Goal: Information Seeking & Learning: Check status

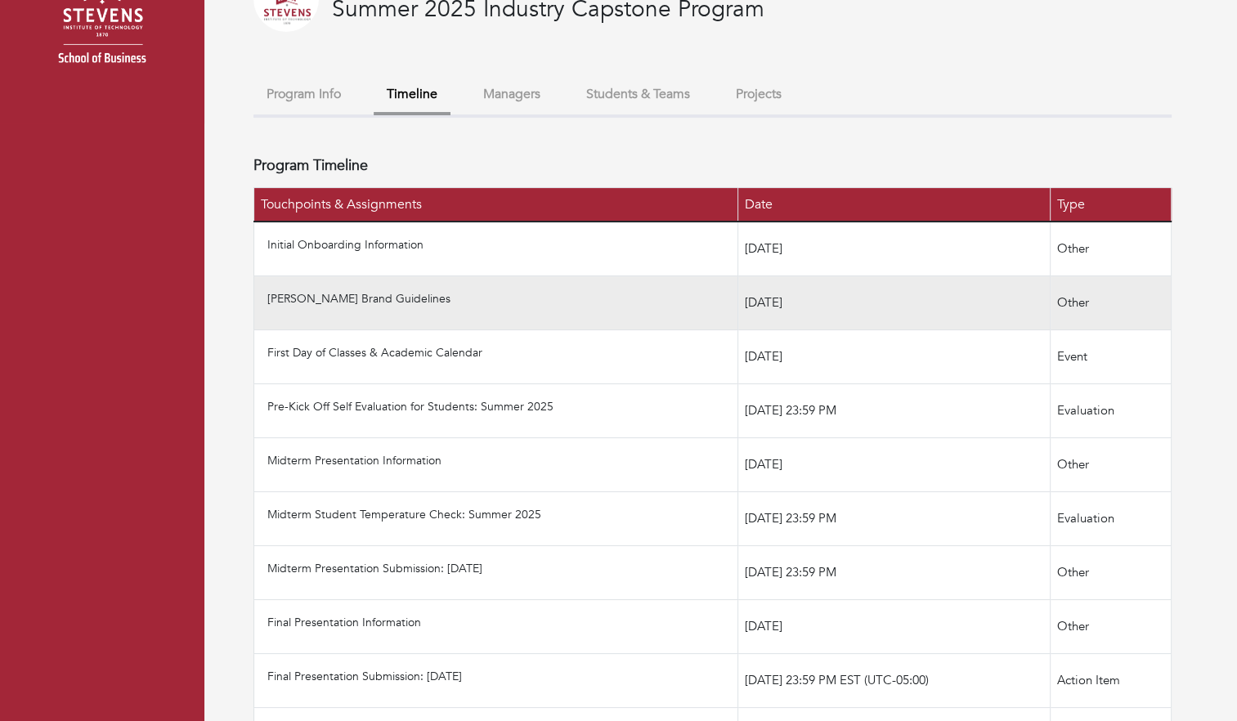
scroll to position [105, 0]
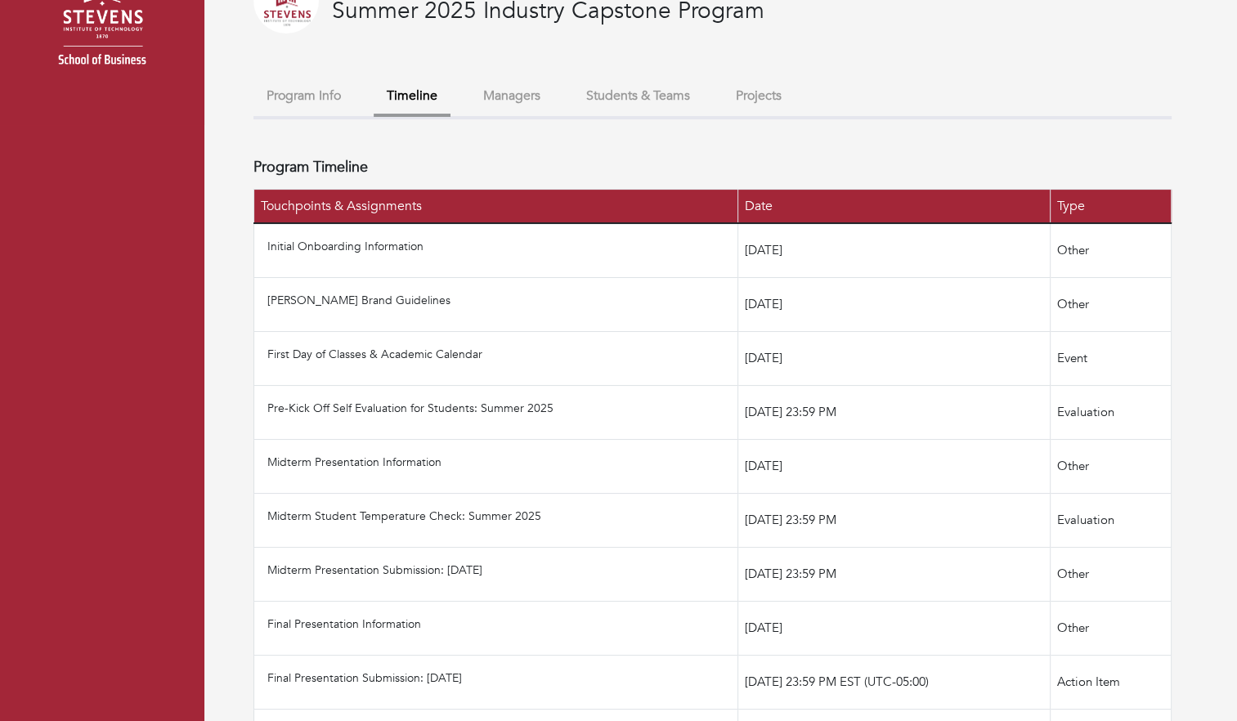
click at [793, 89] on button "Projects" at bounding box center [759, 95] width 72 height 35
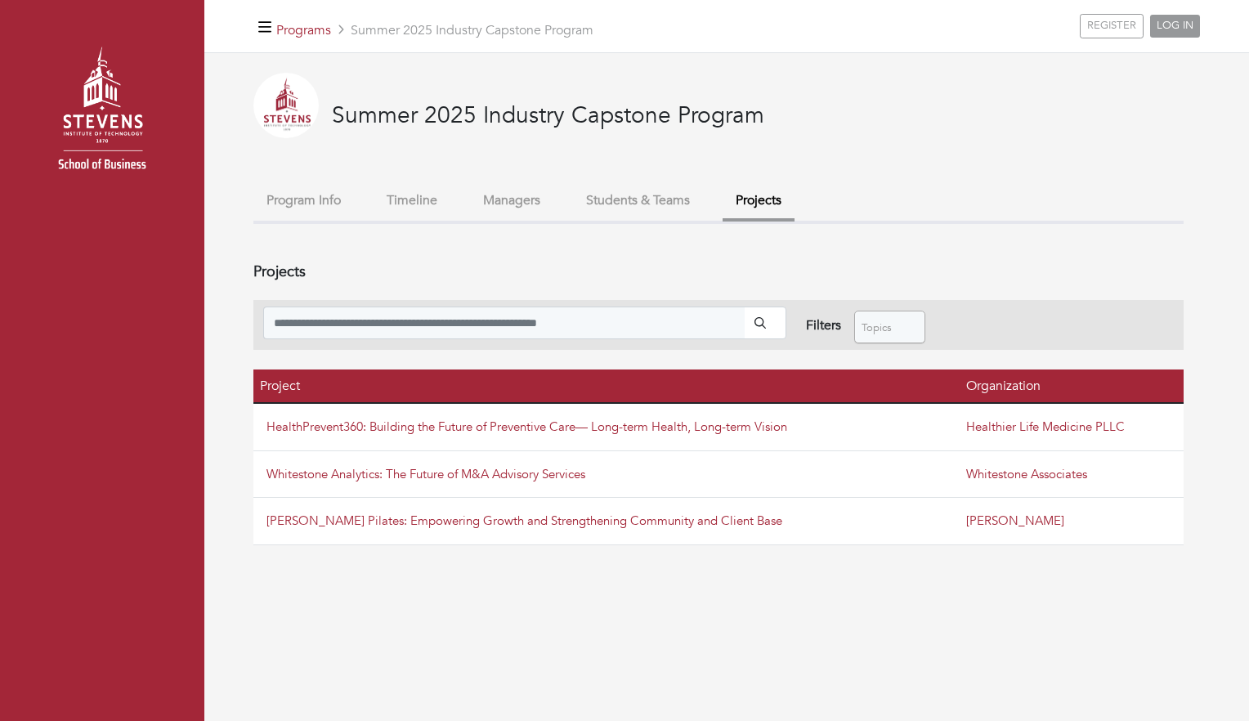
click at [636, 196] on button "Students & Teams" at bounding box center [638, 200] width 130 height 35
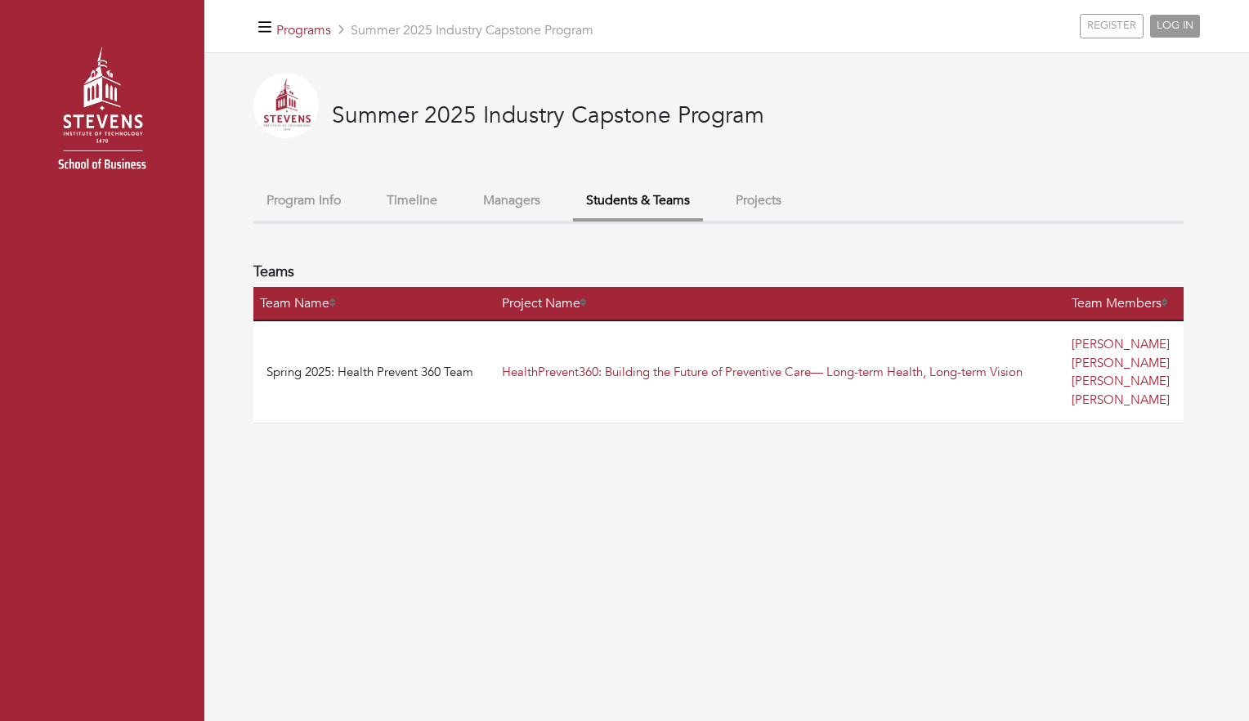
click at [522, 202] on button "Managers" at bounding box center [511, 200] width 83 height 35
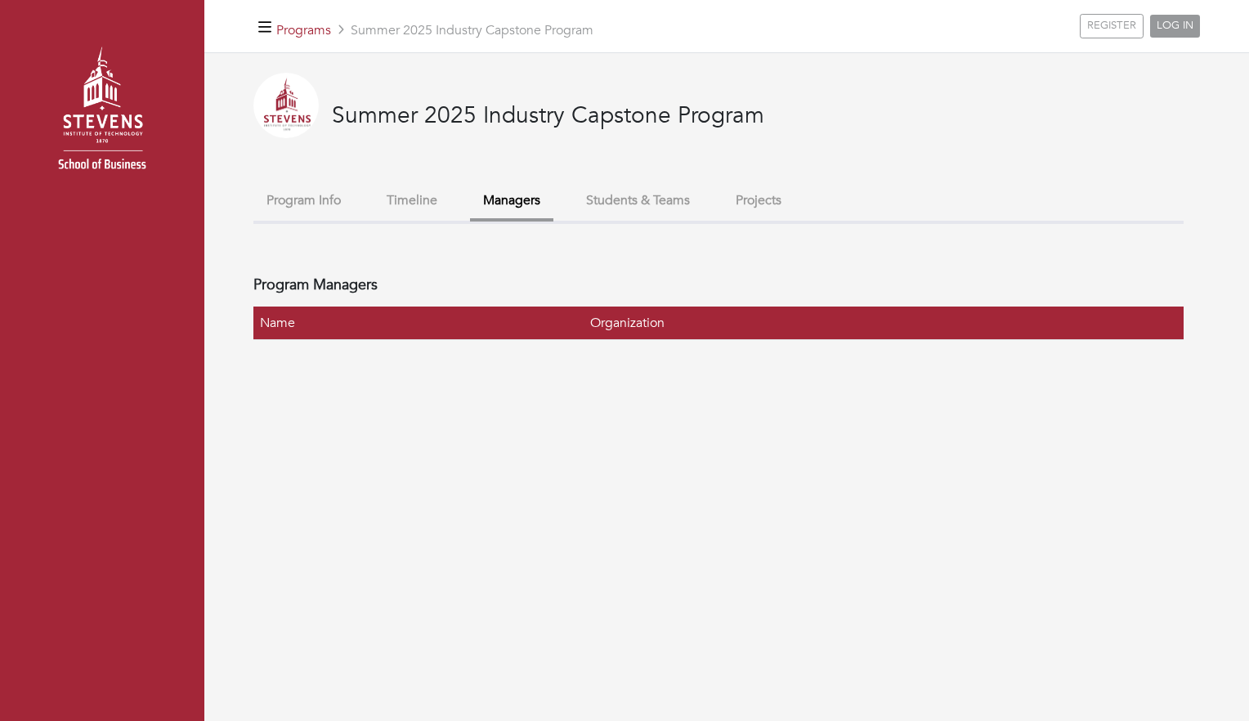
click at [436, 203] on button "Timeline" at bounding box center [412, 200] width 77 height 35
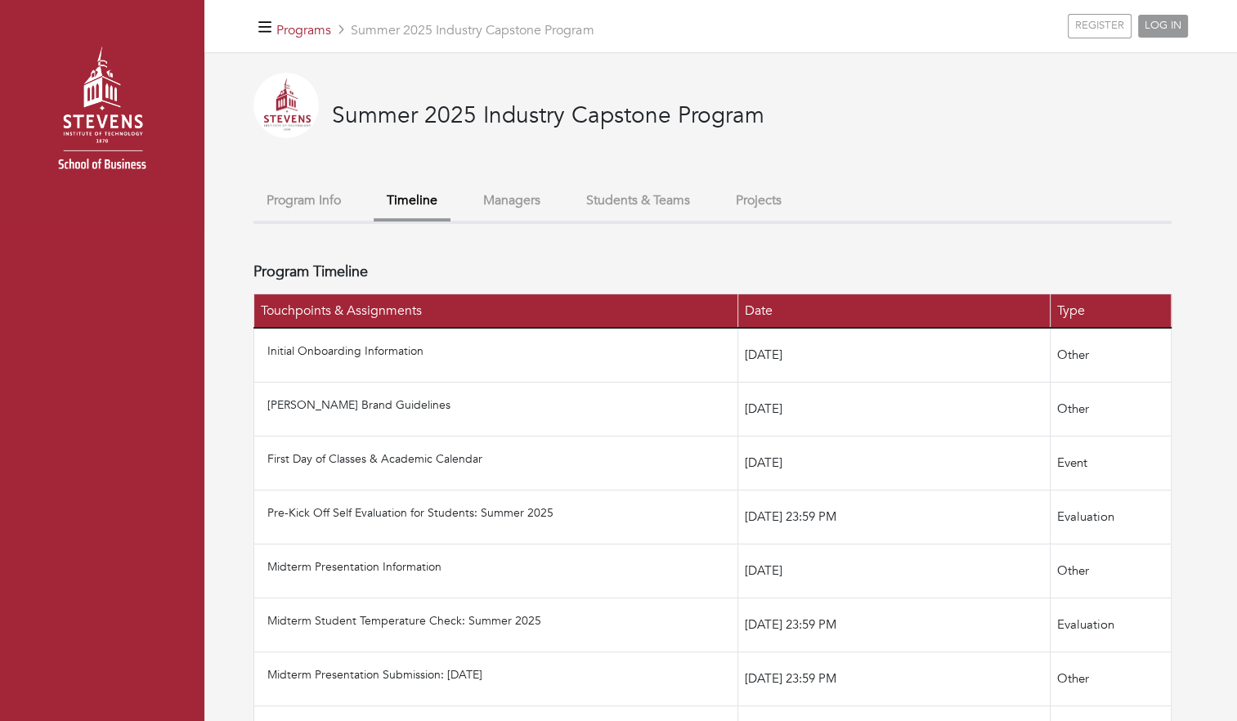
click at [306, 201] on button "Program Info" at bounding box center [303, 200] width 101 height 35
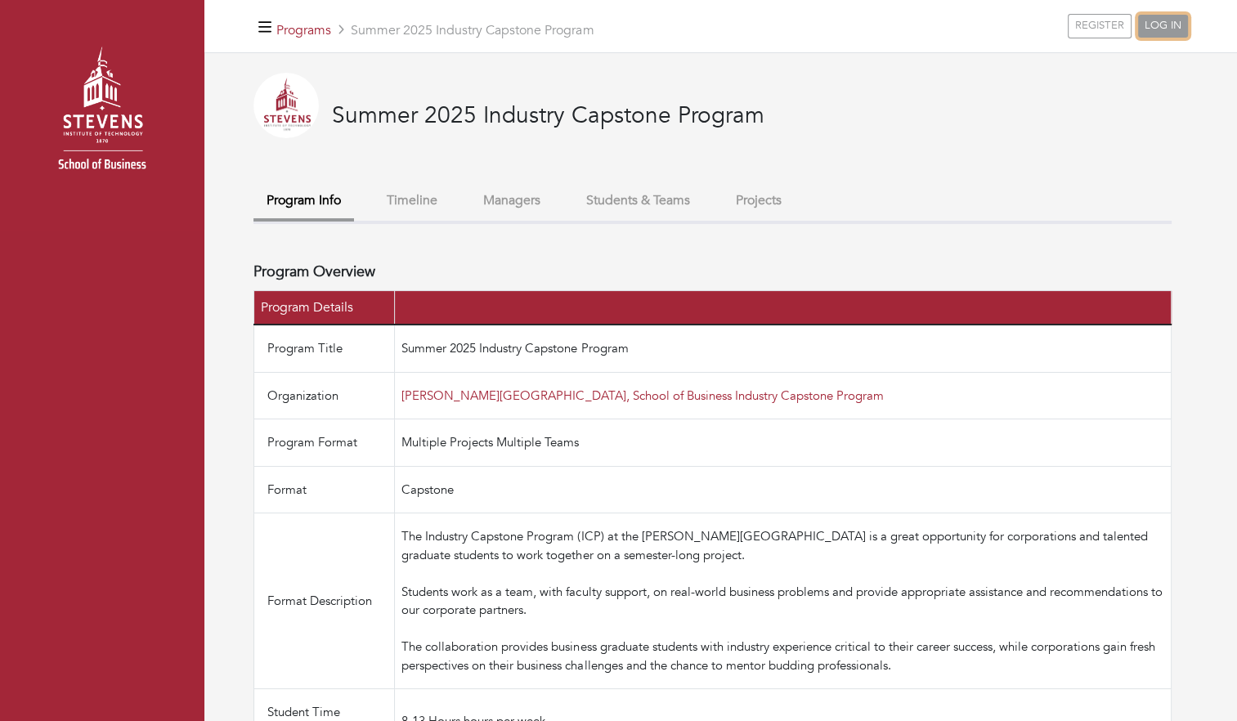
click at [1158, 34] on link "LOG IN" at bounding box center [1163, 26] width 50 height 23
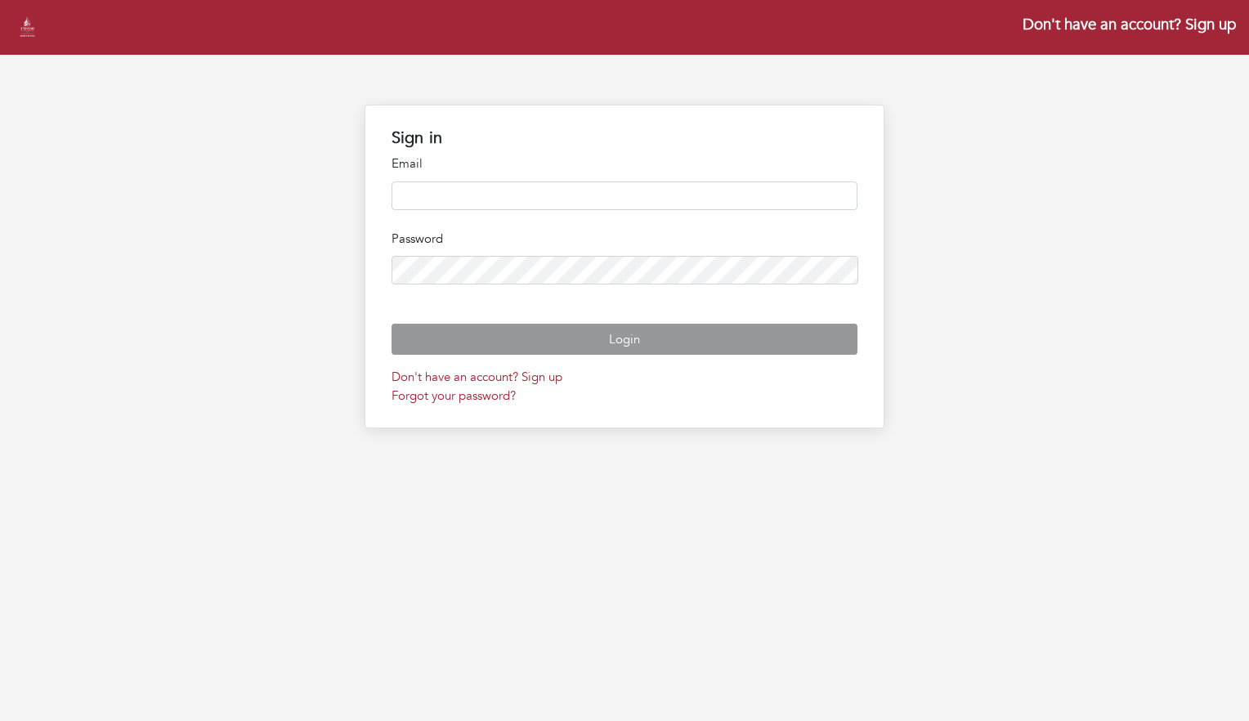
type input "**********"
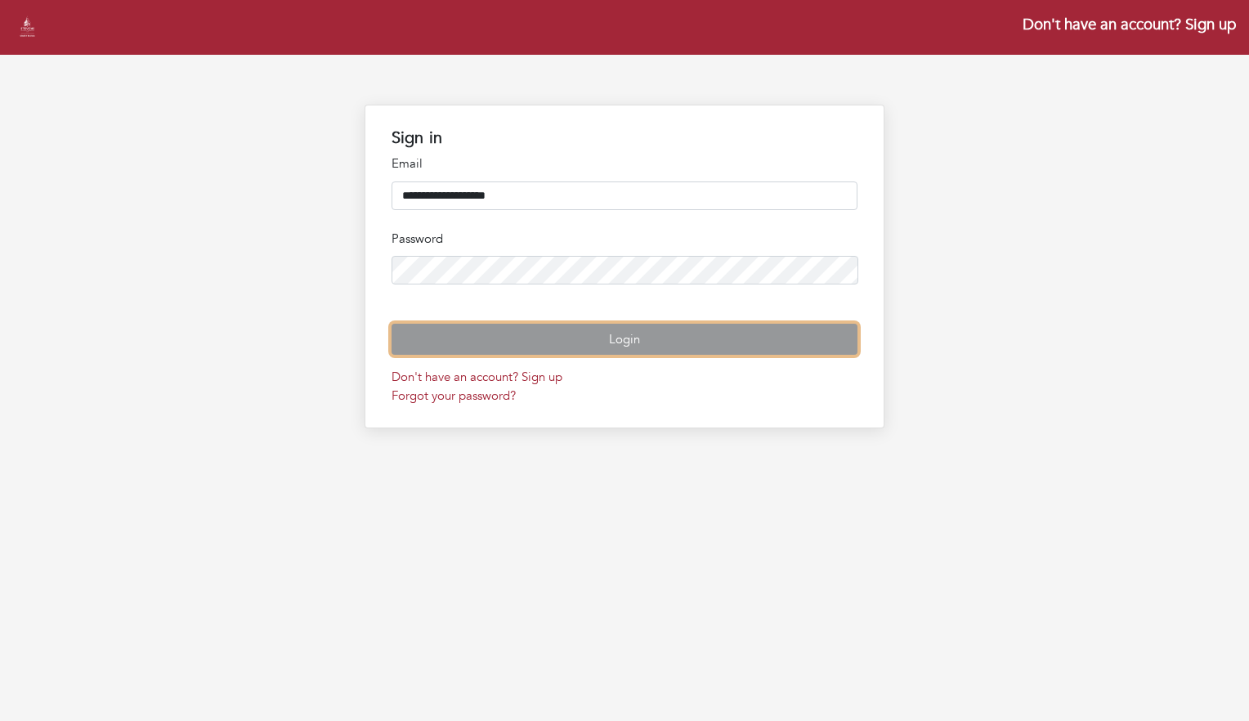
click at [649, 356] on button "Login" at bounding box center [625, 340] width 467 height 32
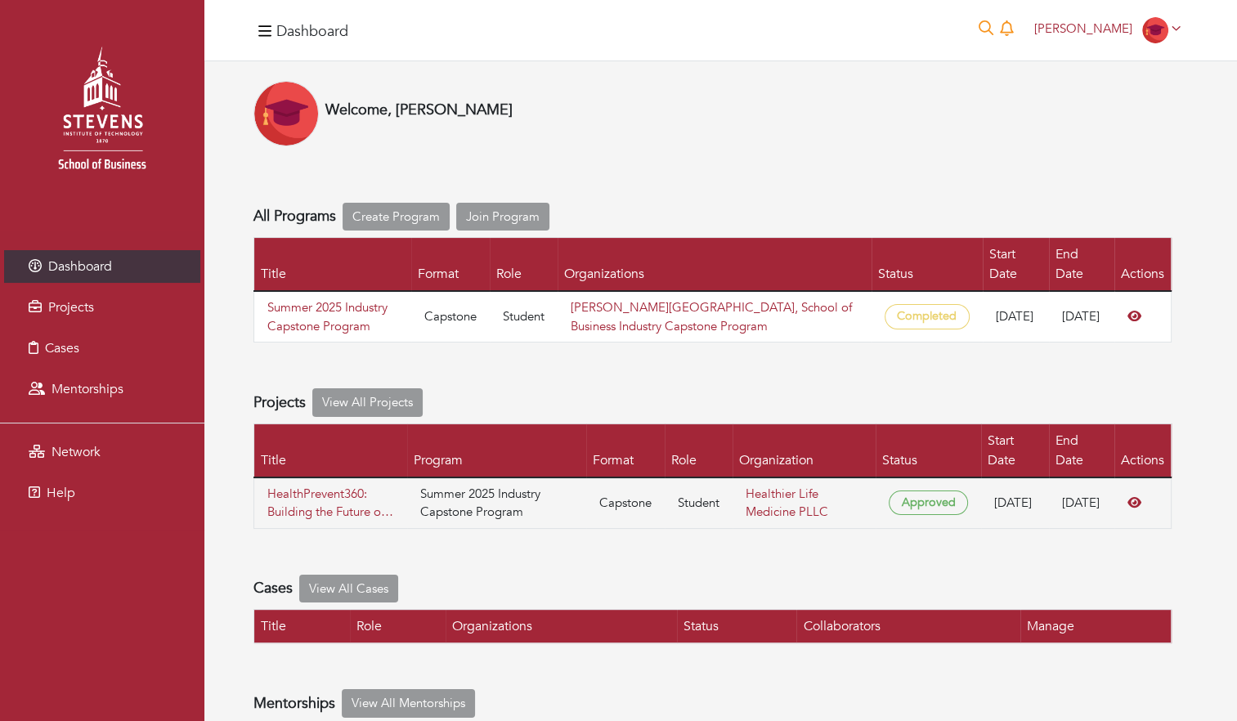
scroll to position [53, 0]
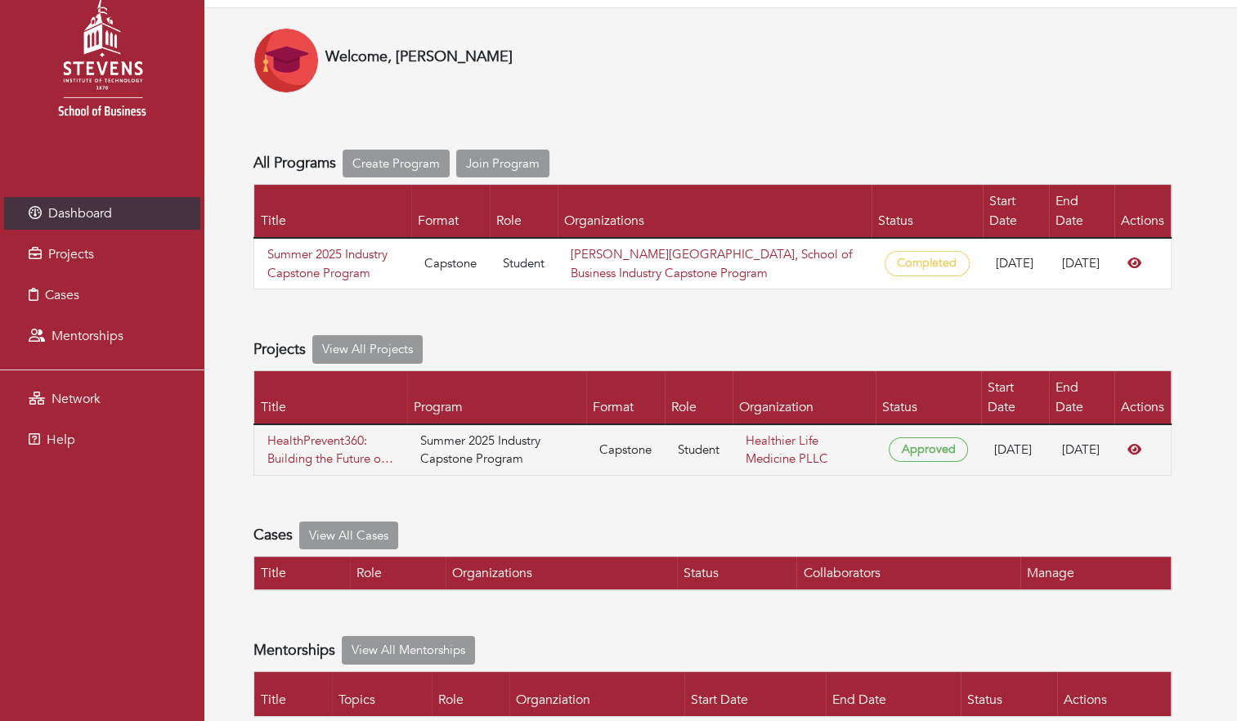
click at [859, 291] on div "Welcome, Nateria Burrell All Programs Create Program Join Program Title Format …" at bounding box center [712, 372] width 918 height 689
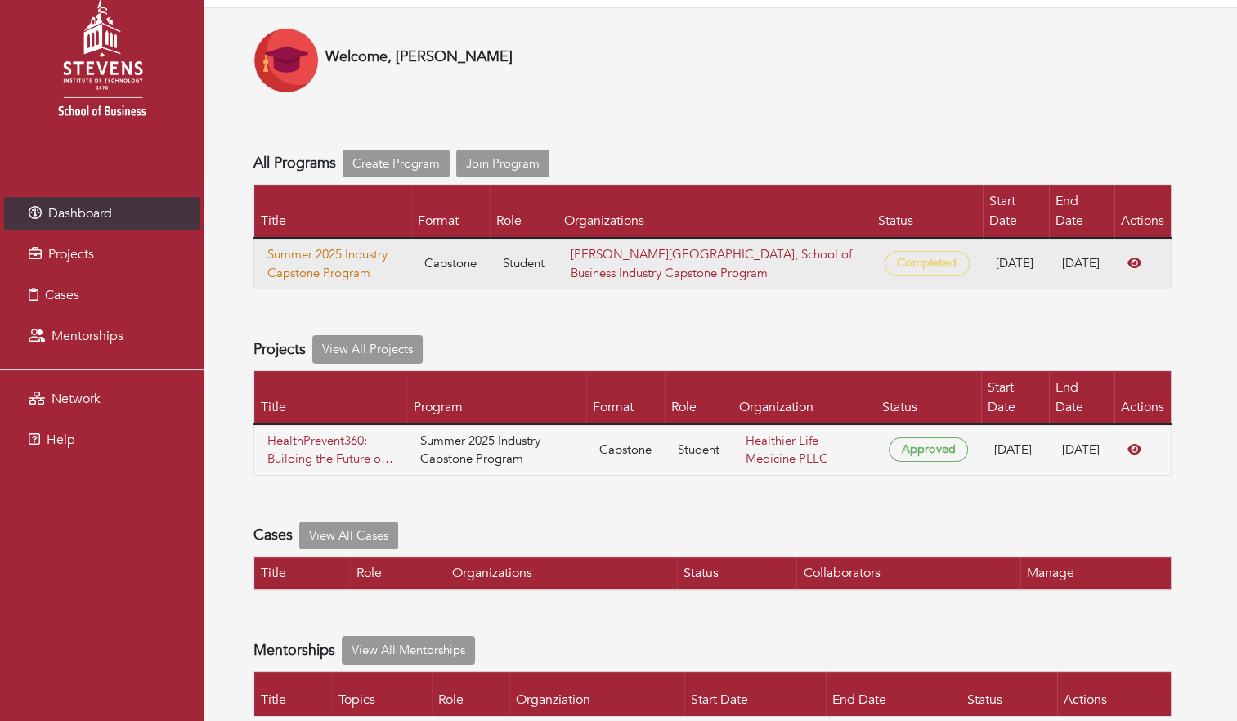
click at [337, 245] on link "Summer 2025 Industry Capstone Program" at bounding box center [332, 263] width 131 height 37
click at [719, 246] on link "[PERSON_NAME][GEOGRAPHIC_DATA], School of Business Industry Capstone Program" at bounding box center [711, 263] width 281 height 35
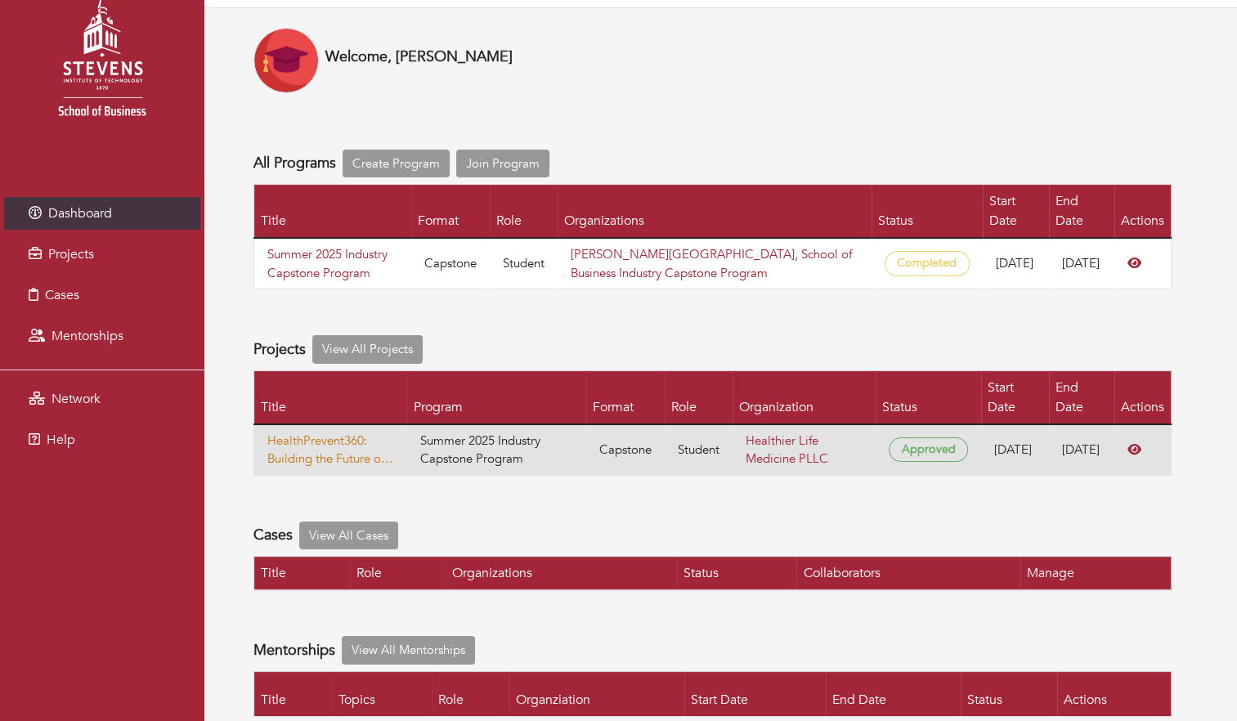
click at [342, 432] on link "HealthPrevent360: Building the Future of Preventive Care— Long-term Health, Lon…" at bounding box center [330, 450] width 127 height 37
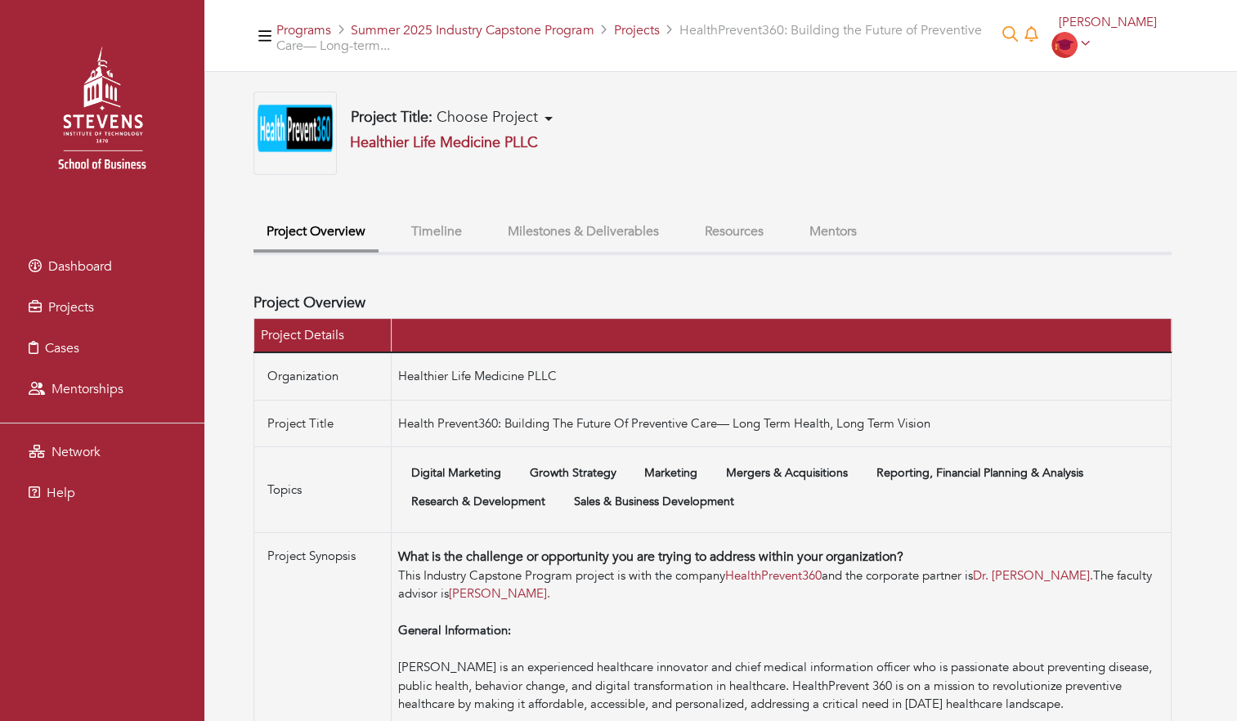
click at [572, 231] on button "Milestones & Deliverables" at bounding box center [583, 231] width 177 height 35
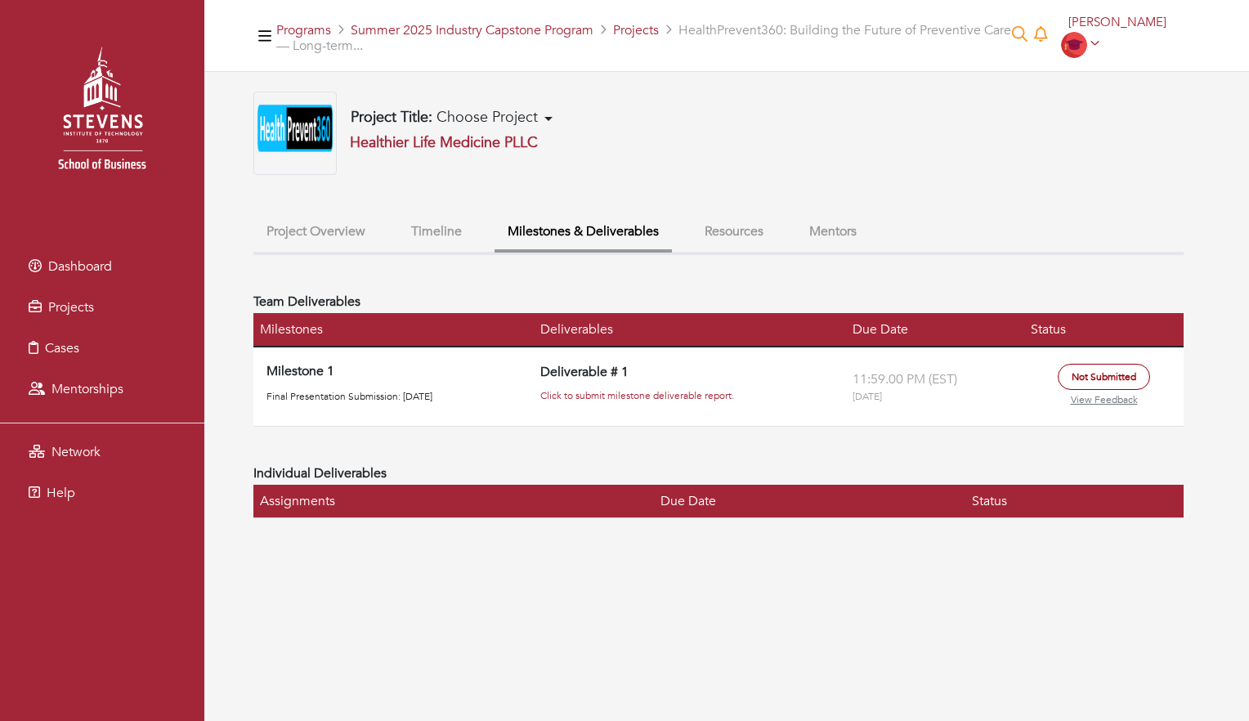
click at [452, 231] on button "Timeline" at bounding box center [436, 231] width 77 height 35
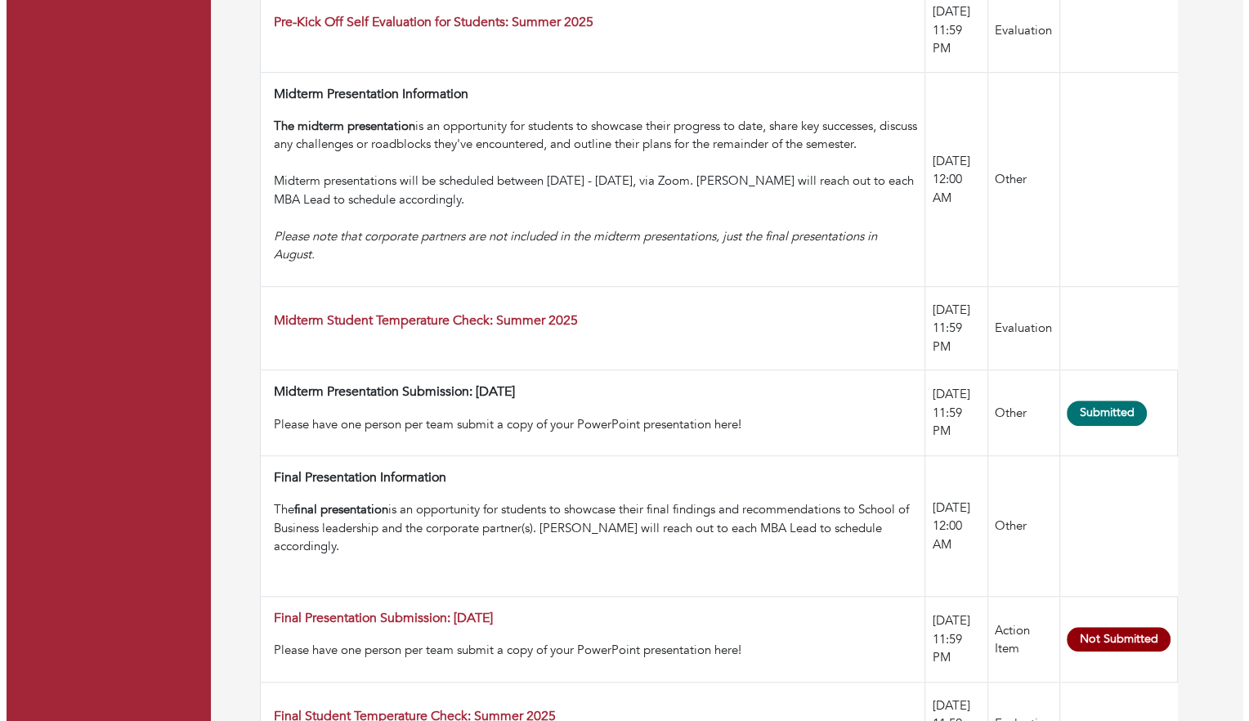
scroll to position [1156, 0]
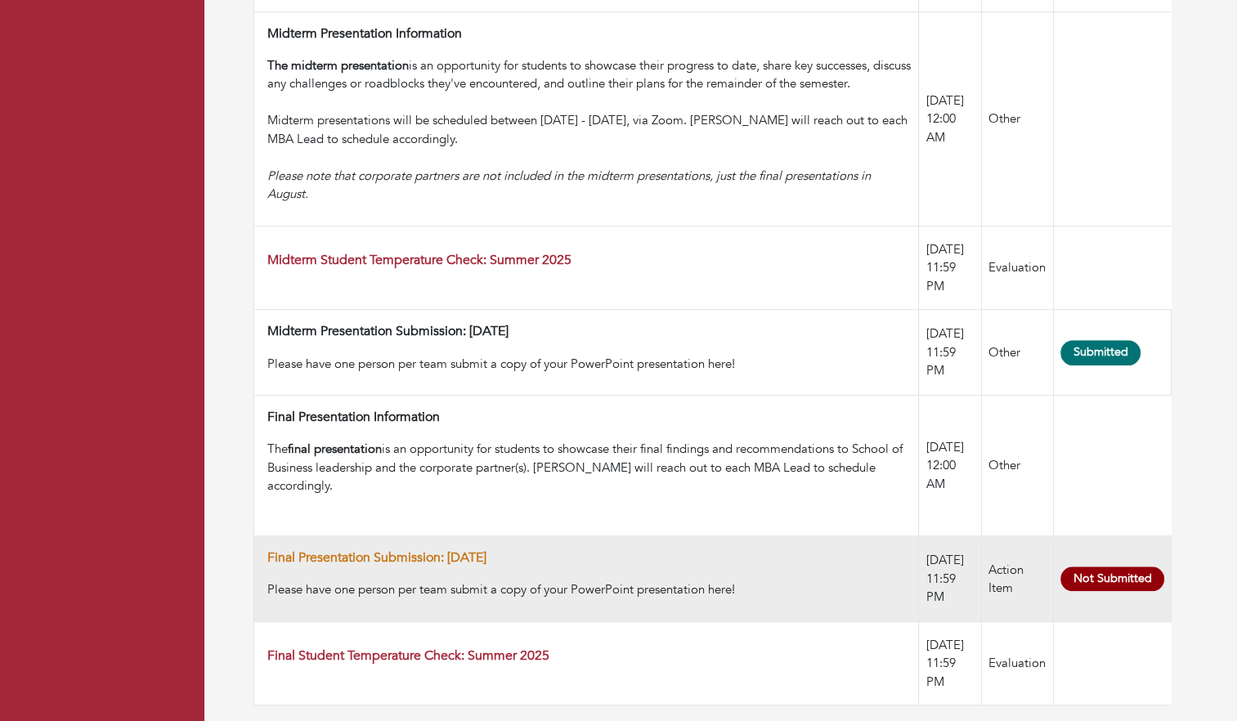
click at [478, 549] on link "Final Presentation Submission: August 2025" at bounding box center [376, 558] width 219 height 18
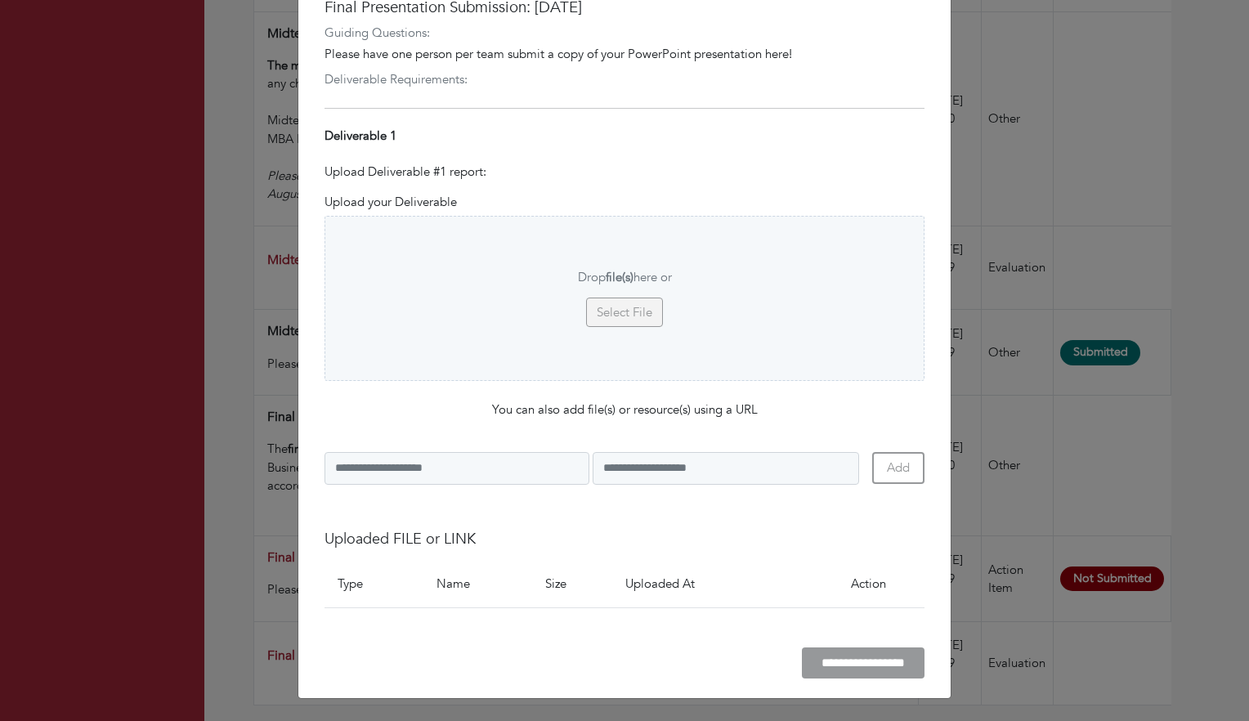
scroll to position [0, 0]
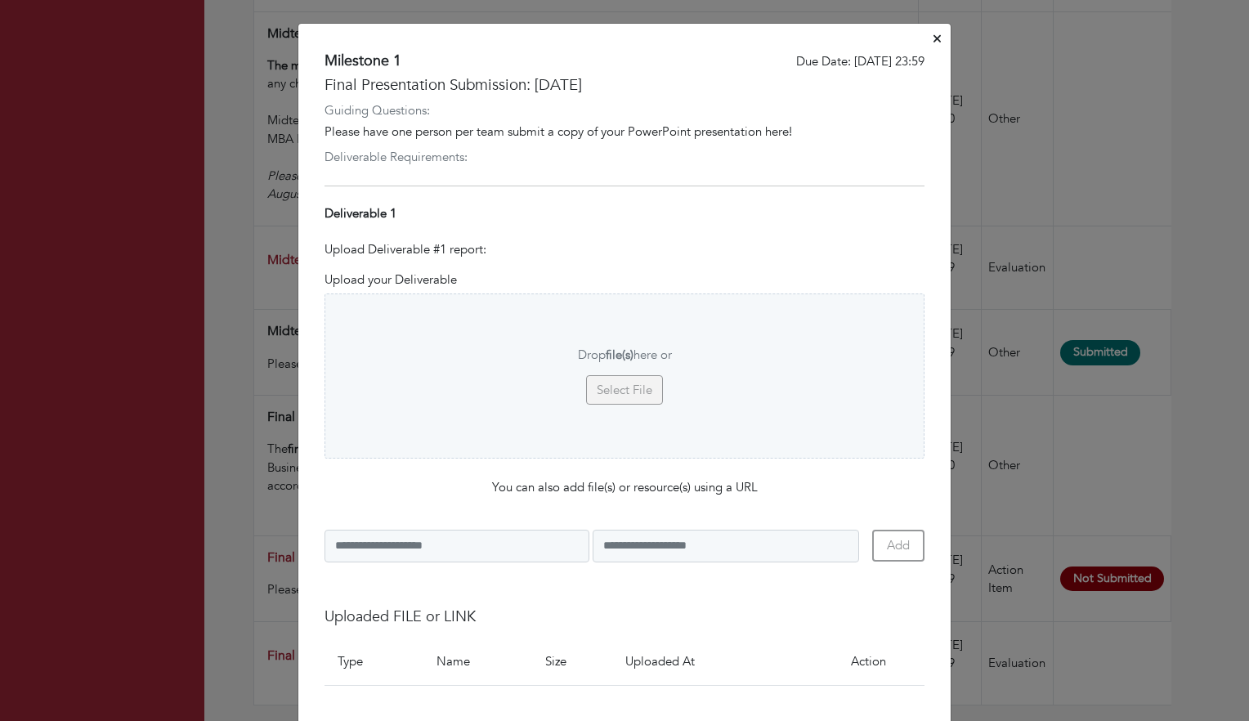
click at [935, 30] on button "Close" at bounding box center [937, 39] width 14 height 25
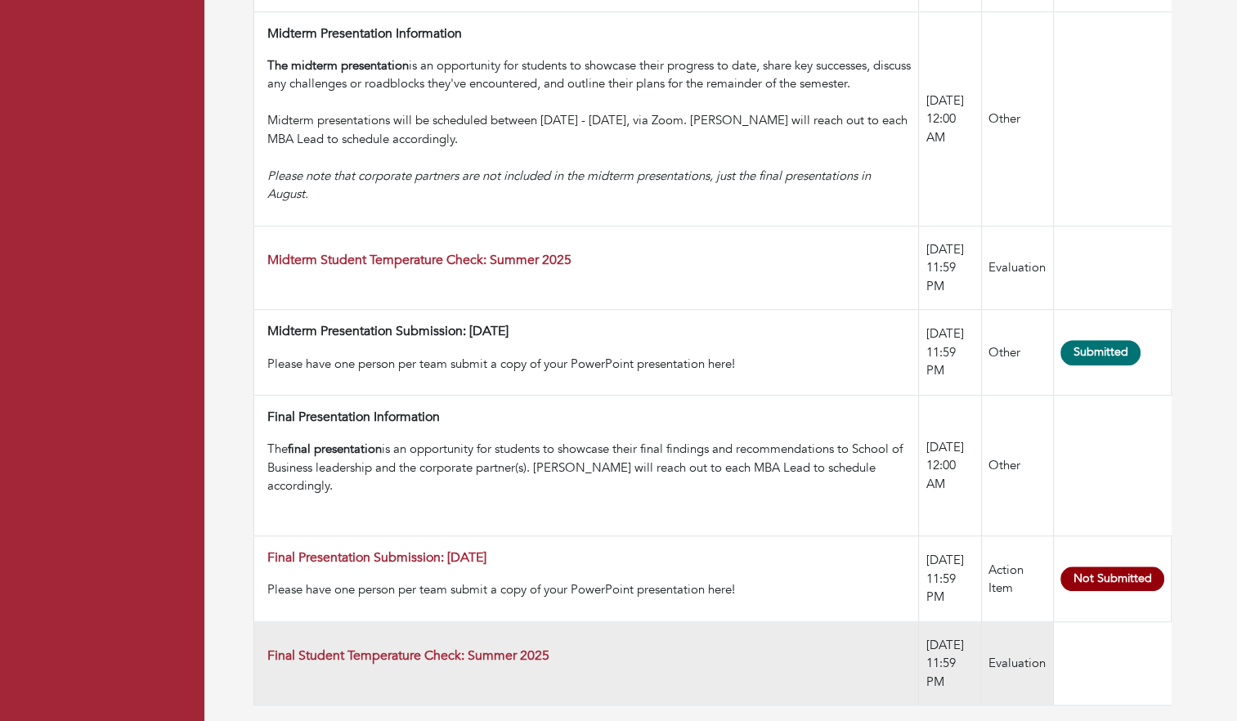
click at [479, 621] on td "Final Student Temperature Check: Summer 2025" at bounding box center [586, 663] width 665 height 84
click at [481, 648] on div "Final Student Temperature Check: Summer 2025" at bounding box center [589, 659] width 644 height 22
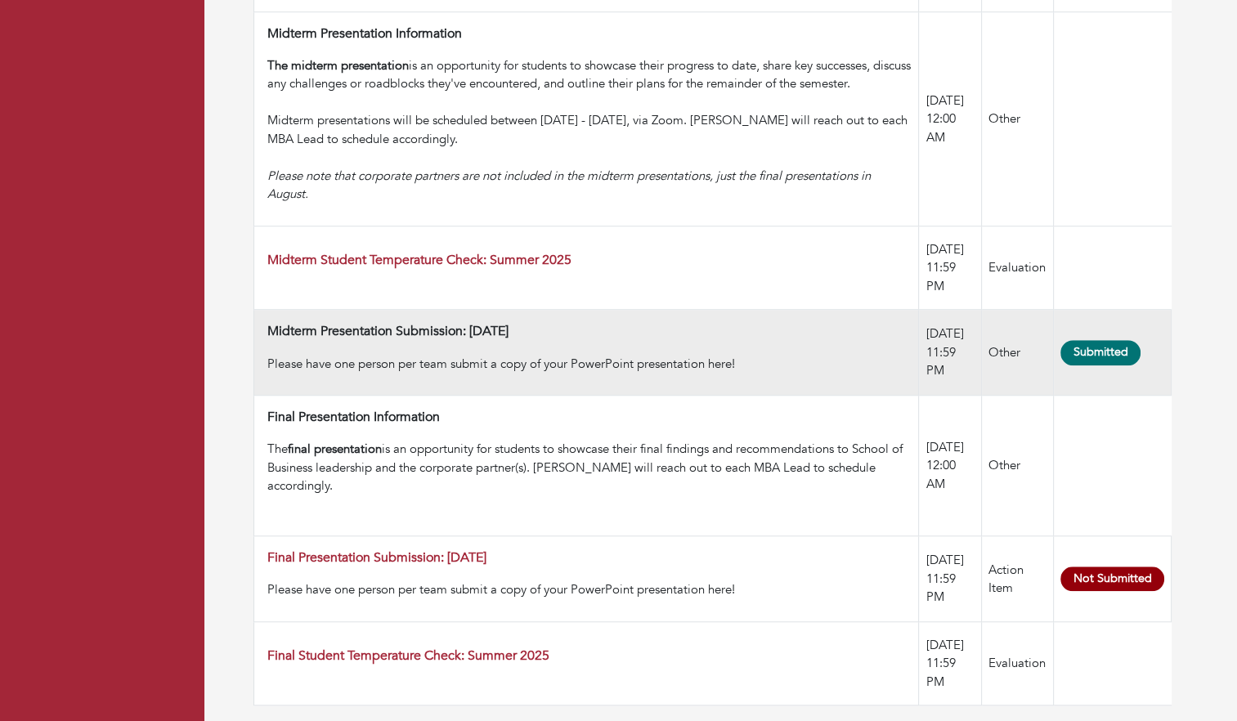
click at [504, 355] on div "Please have one person per team submit a copy of your PowerPoint presentation h…" at bounding box center [589, 364] width 644 height 19
click at [1113, 340] on span "Submitted" at bounding box center [1100, 352] width 80 height 25
click at [489, 310] on td "Midterm Presentation Submission: July 2025 Please have one person per team subm…" at bounding box center [586, 353] width 665 height 86
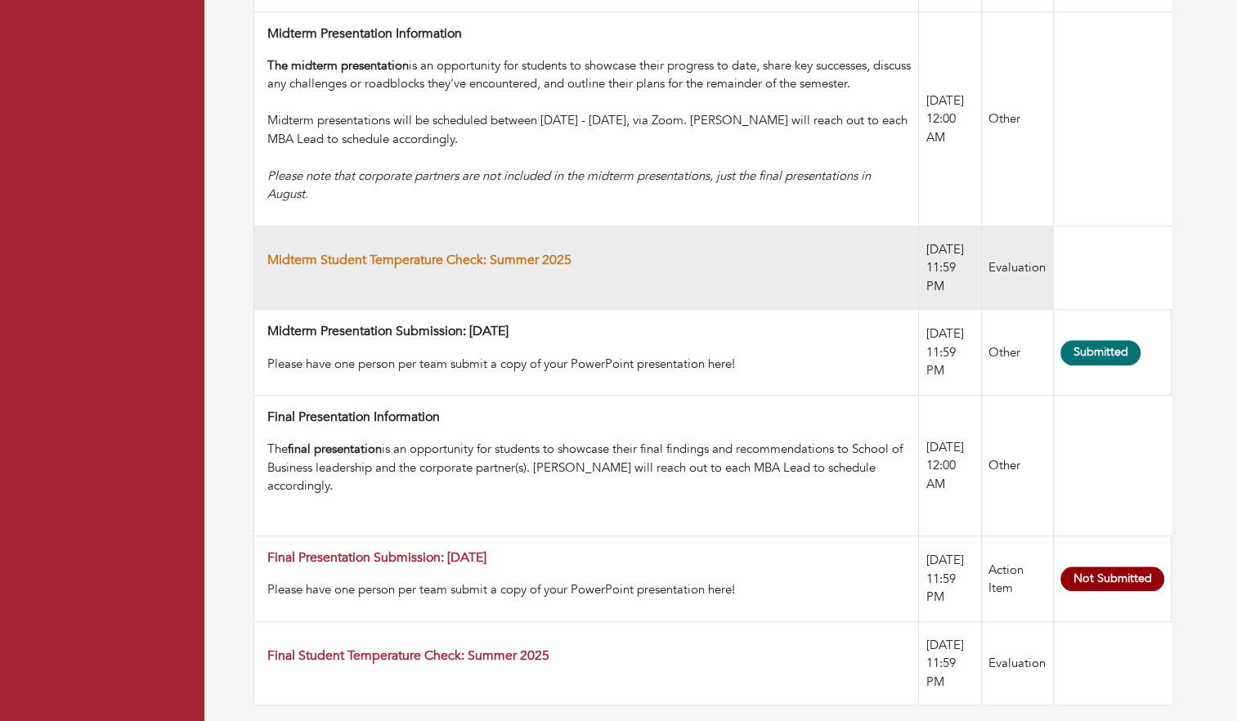
click at [439, 251] on link "Midterm Student Temperature Check: Summer 2025" at bounding box center [419, 260] width 304 height 18
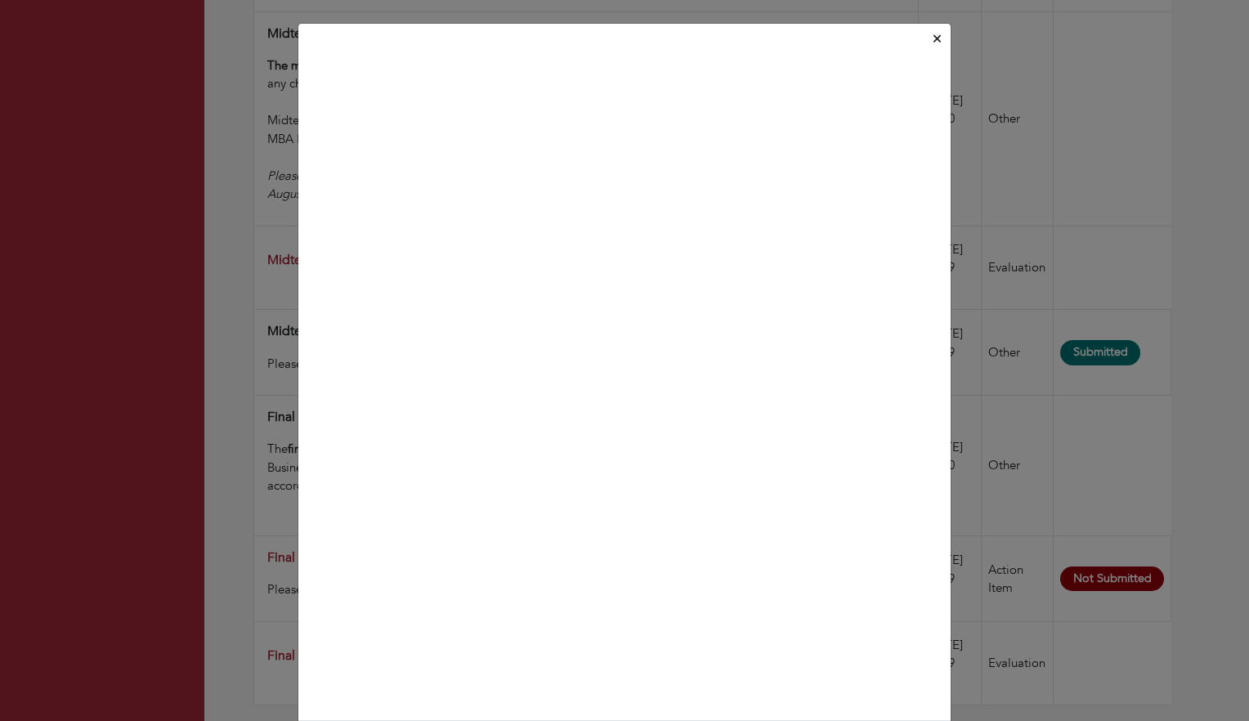
click at [935, 41] on button "Close" at bounding box center [937, 39] width 14 height 25
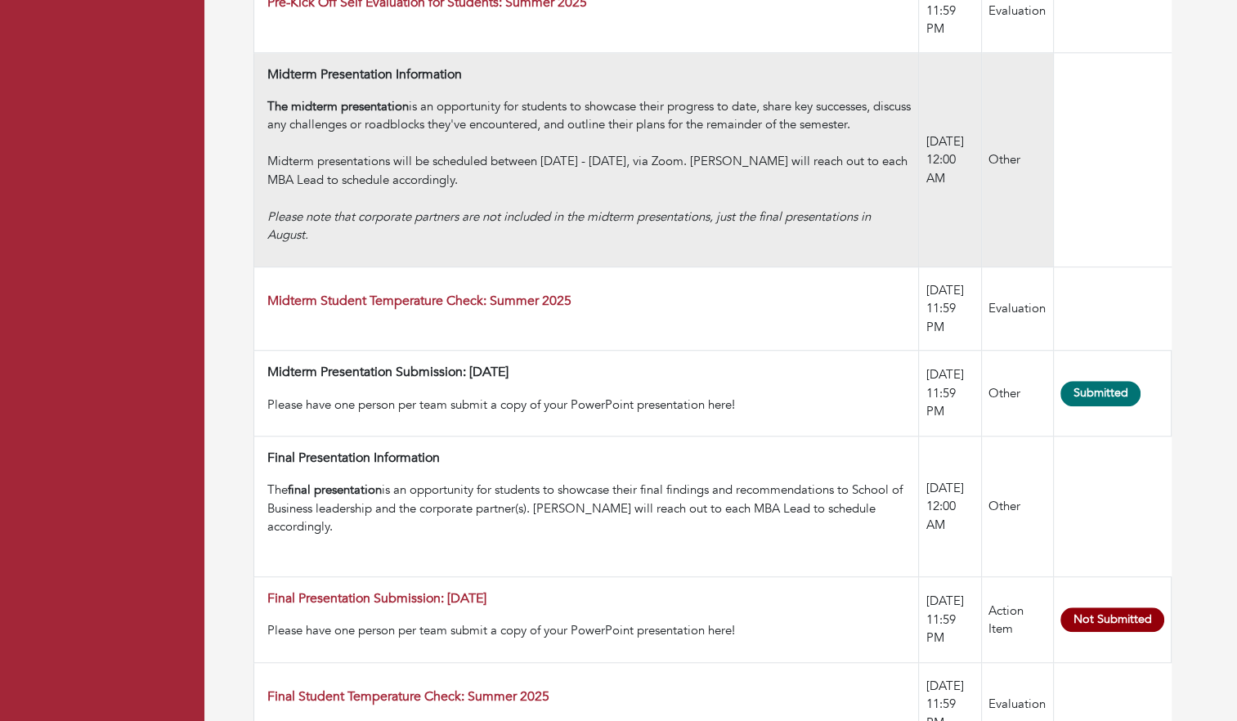
scroll to position [1156, 0]
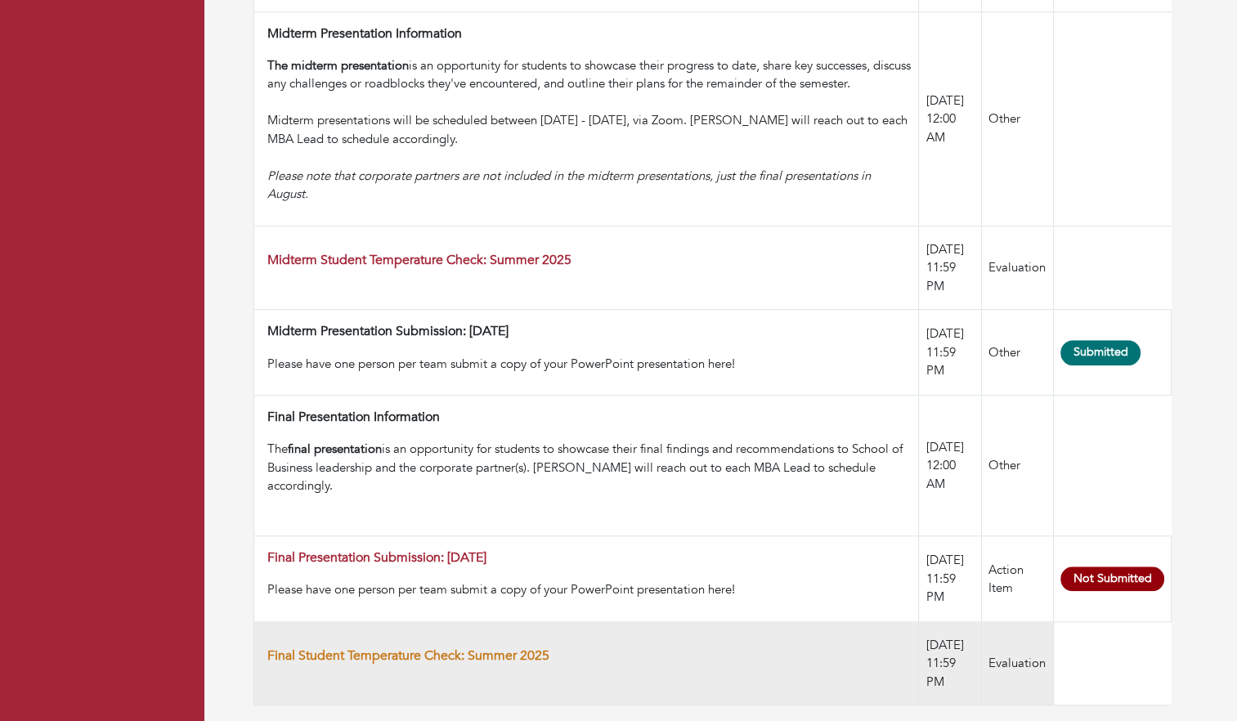
click at [522, 647] on link "Final Student Temperature Check: Summer 2025" at bounding box center [408, 656] width 282 height 18
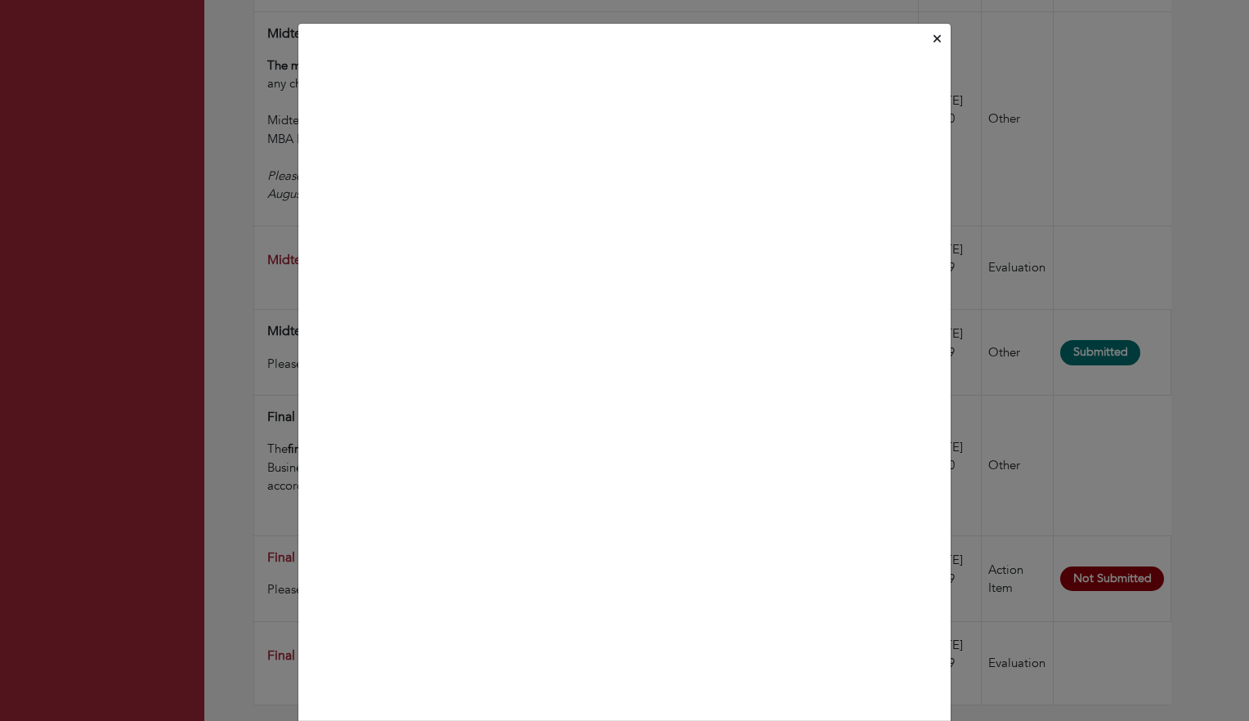
click at [1160, 217] on div "Close" at bounding box center [624, 360] width 1249 height 721
click at [934, 41] on icon "Close" at bounding box center [937, 39] width 7 height 12
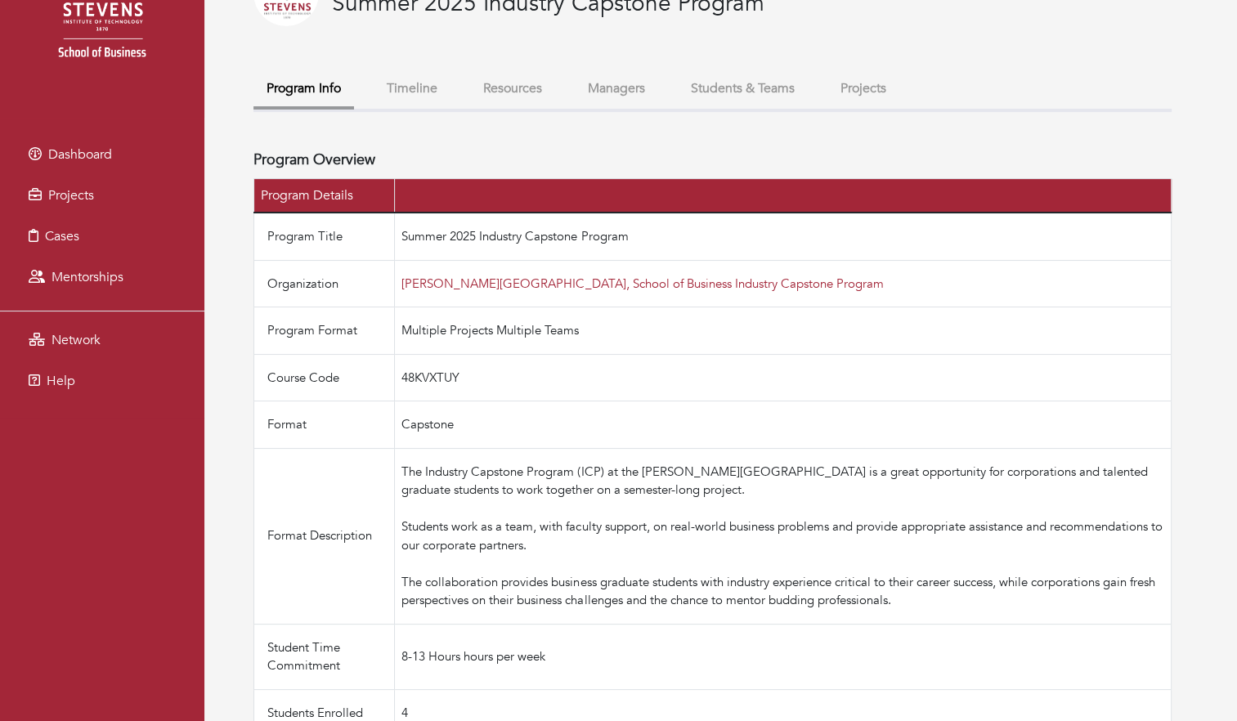
scroll to position [110, 0]
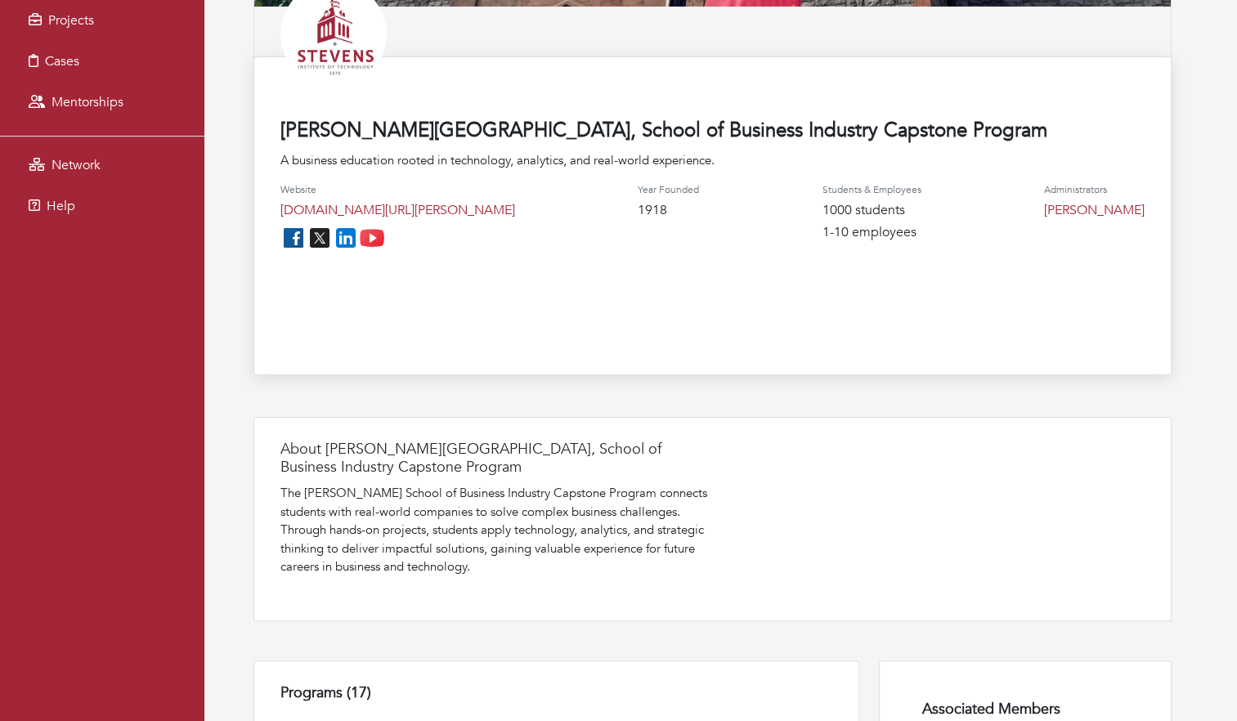
scroll to position [288, 0]
